Goal: Entertainment & Leisure: Browse casually

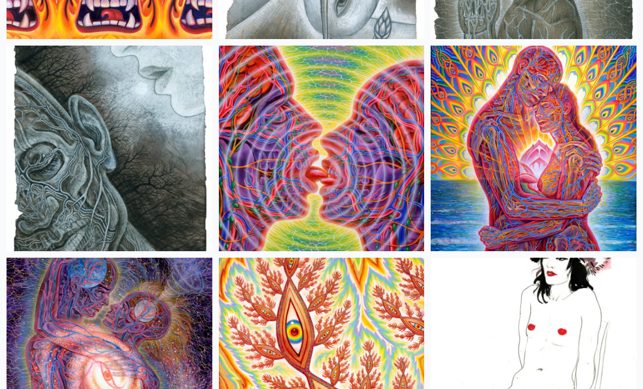
scroll to position [5789, 0]
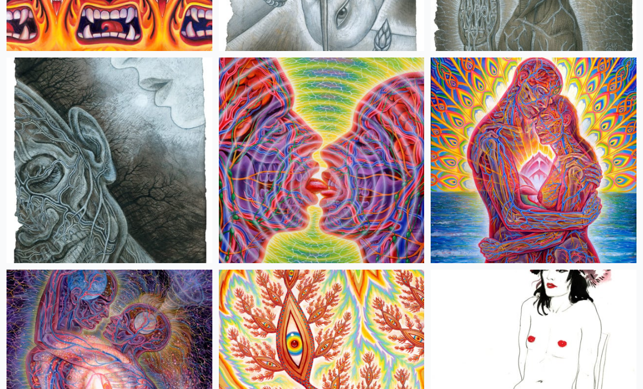
click at [148, 160] on img at bounding box center [110, 161] width 206 height 206
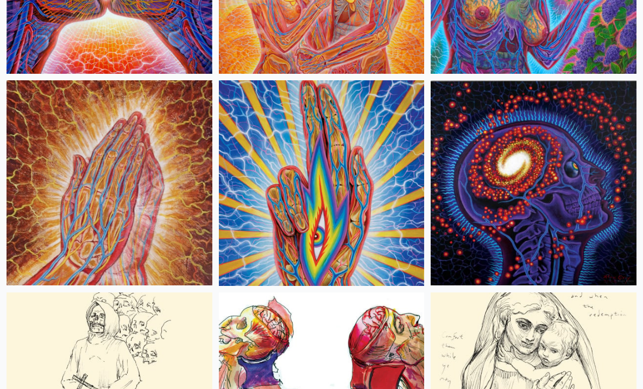
scroll to position [6757, 0]
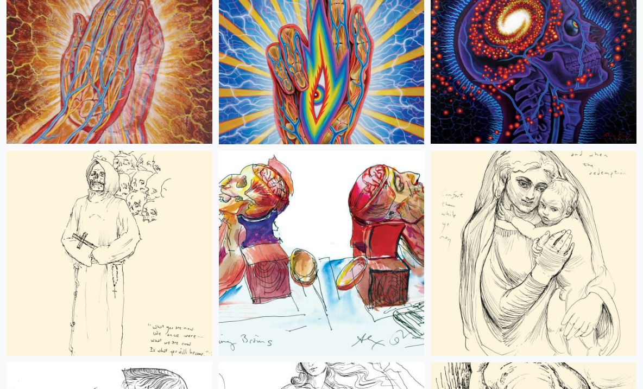
click at [163, 123] on img at bounding box center [110, 42] width 206 height 206
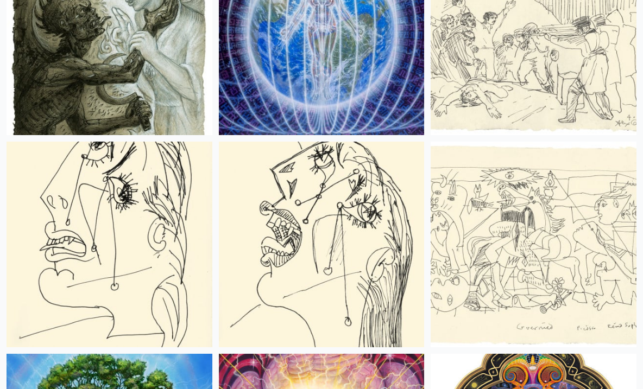
scroll to position [11256, 0]
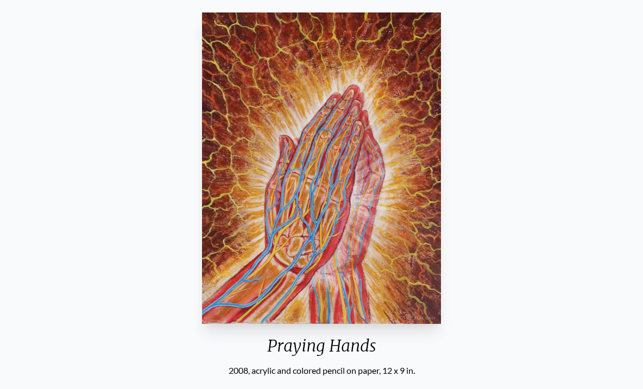
scroll to position [73, 0]
